Goal: Answer question/provide support

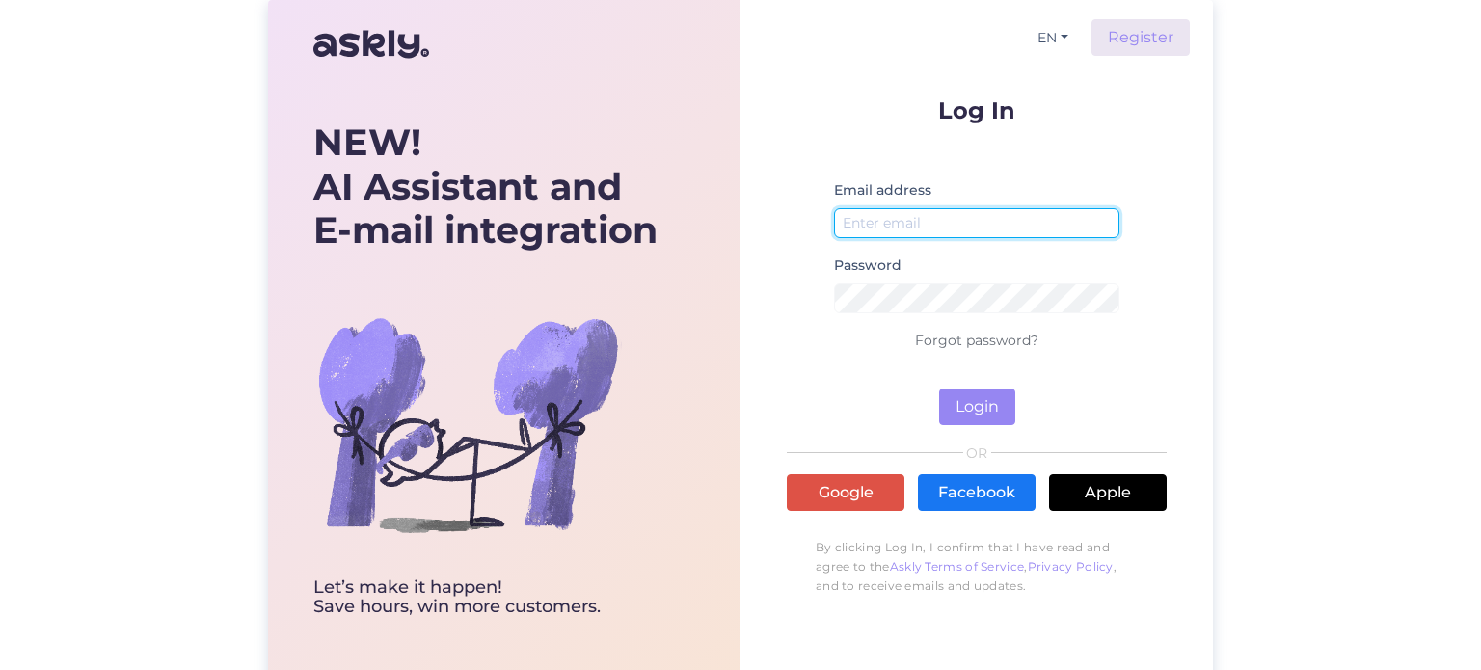
type input "[EMAIL_ADDRESS][DOMAIN_NAME]"
click at [953, 424] on div "Log In Email address [EMAIL_ADDRESS][DOMAIN_NAME] Password Forgot password? Log…" at bounding box center [977, 351] width 380 height 507
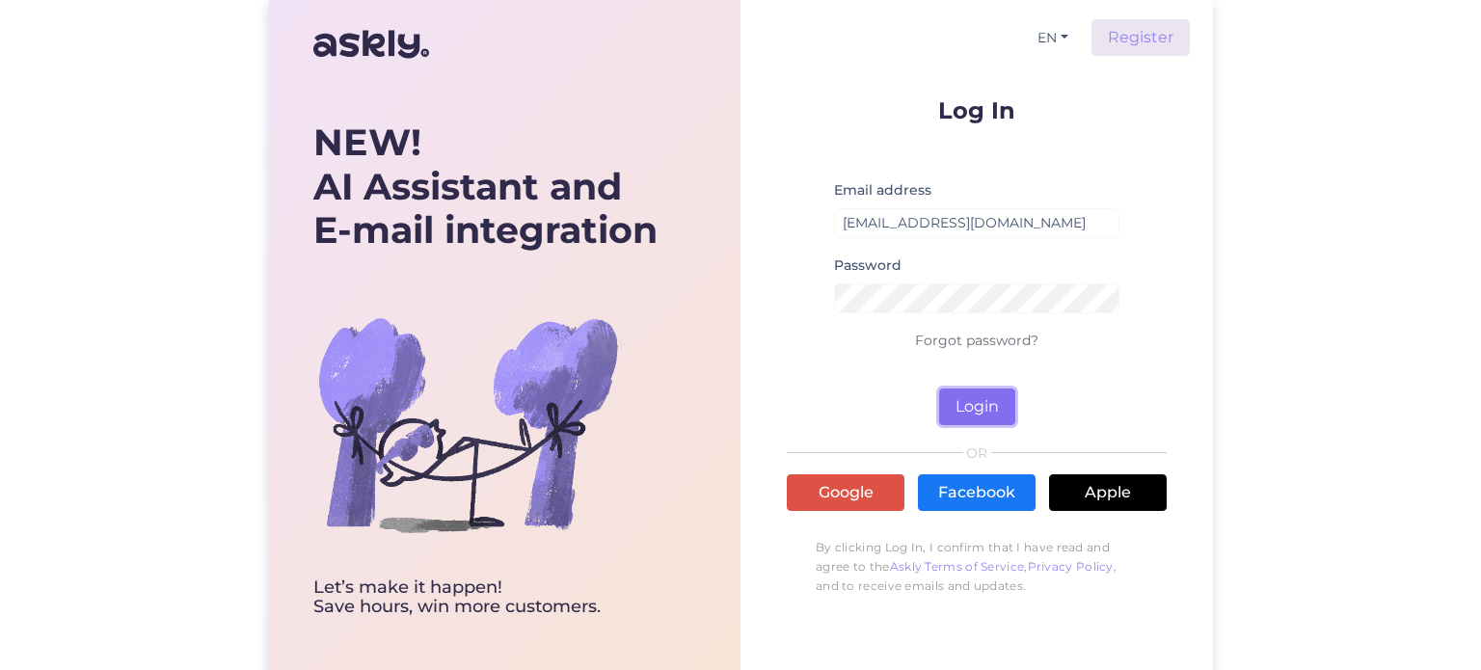
click at [964, 403] on button "Login" at bounding box center [977, 407] width 76 height 37
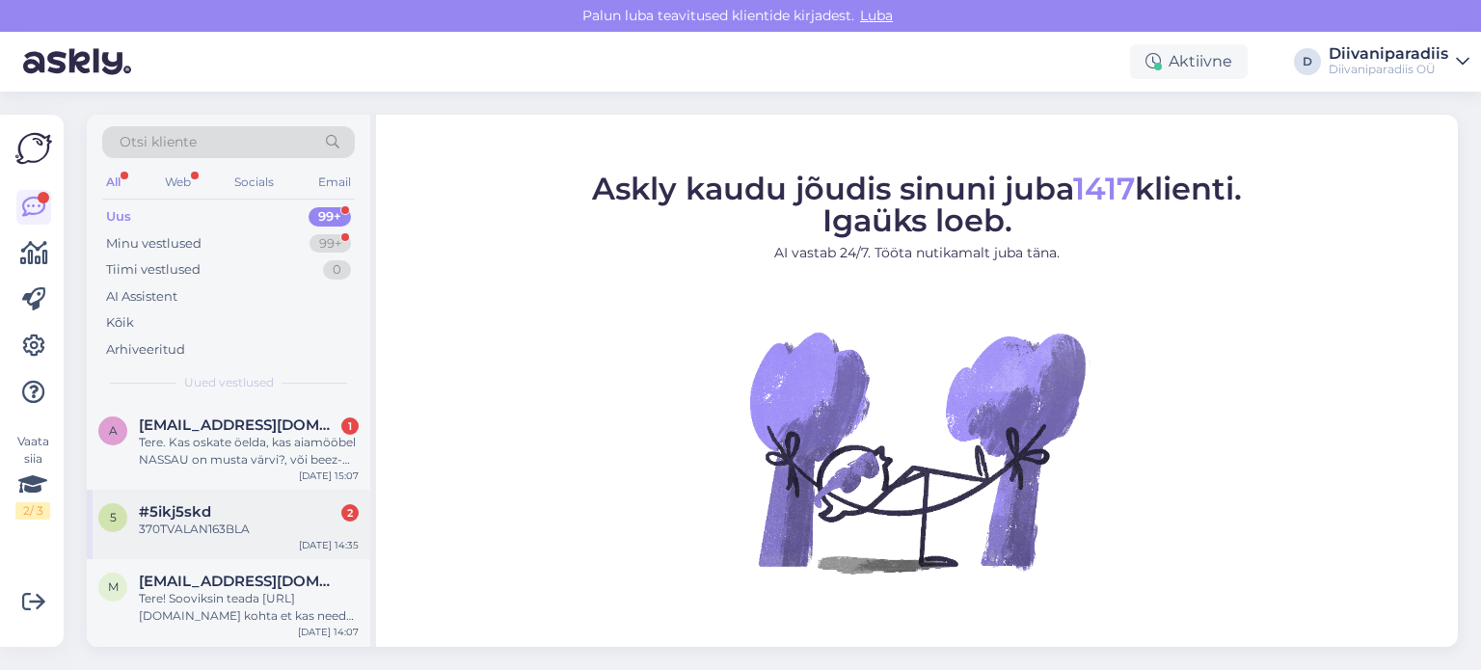
click at [256, 510] on div "#5ikj5skd 2" at bounding box center [249, 511] width 220 height 17
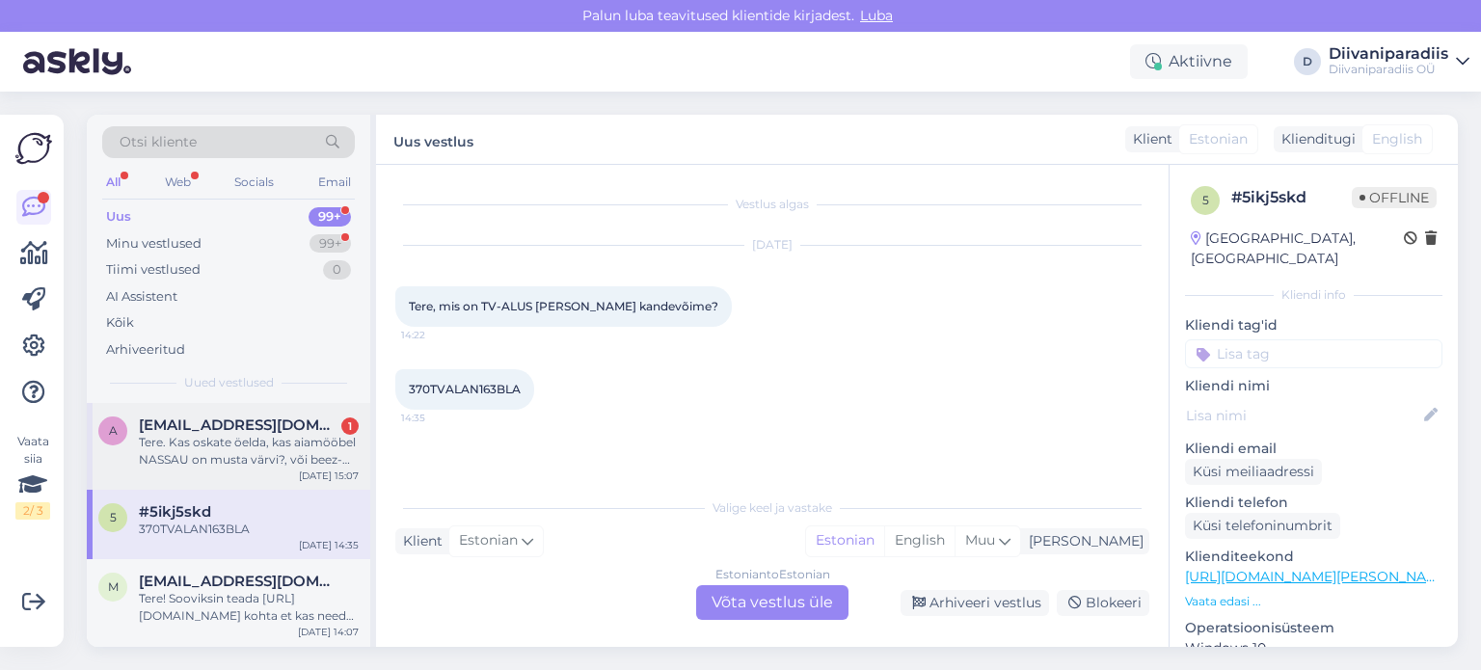
click at [238, 443] on div "Tere. Kas oskate öelda, kas aiamööbel NASSAU on musta värvi?, või beez-must,," at bounding box center [249, 451] width 220 height 35
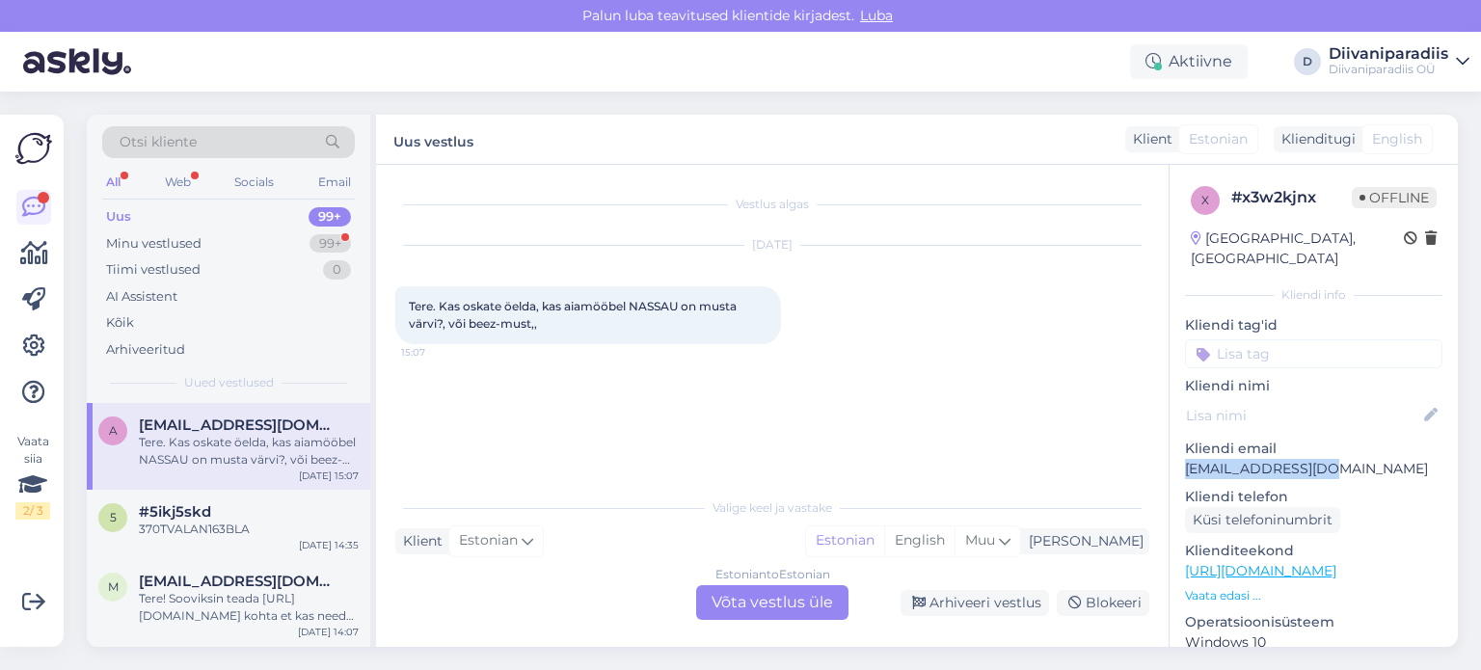
drag, startPoint x: 1328, startPoint y: 450, endPoint x: 1184, endPoint y: 446, distance: 143.7
click at [1184, 446] on div "x # x3w2kjnx Offline [GEOGRAPHIC_DATA], [GEOGRAPHIC_DATA] Kliendi info Kliendi …" at bounding box center [1313, 571] width 288 height 813
copy p "[EMAIL_ADDRESS][DOMAIN_NAME]"
click at [256, 533] on div "370TVALAN163BLA" at bounding box center [249, 529] width 220 height 17
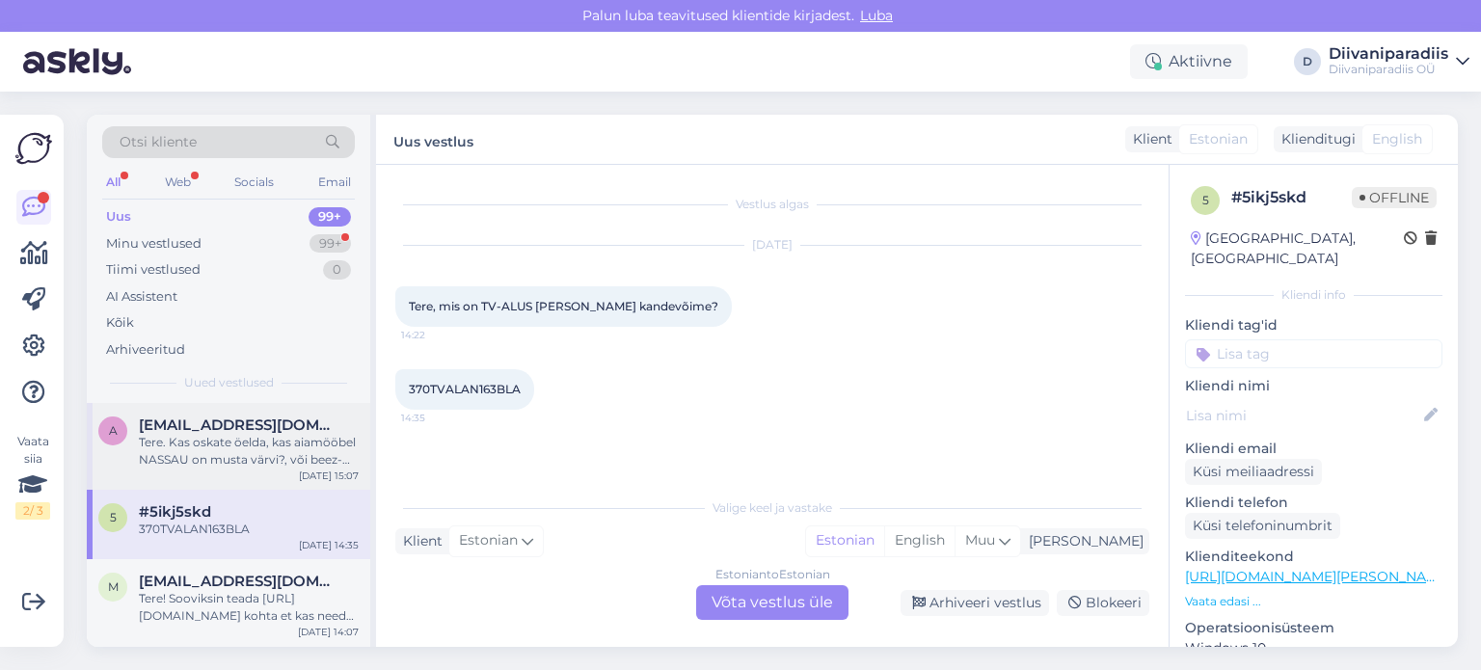
click at [248, 454] on div "Tere. Kas oskate öelda, kas aiamööbel NASSAU on musta värvi?, või beez-must,," at bounding box center [249, 451] width 220 height 35
